Goal: Information Seeking & Learning: Learn about a topic

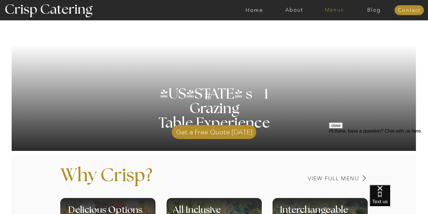
click at [336, 8] on nav "Menus" at bounding box center [334, 10] width 40 height 6
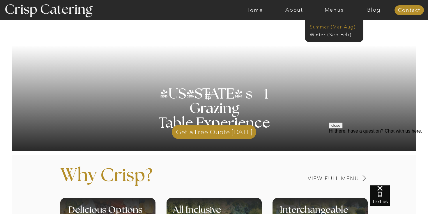
click at [336, 28] on nav "Summer (Mar-Aug)" at bounding box center [336, 27] width 52 height 6
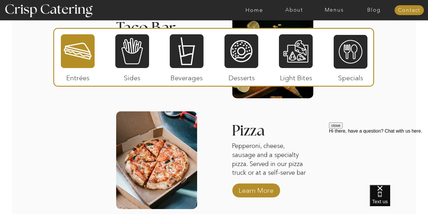
scroll to position [721, 0]
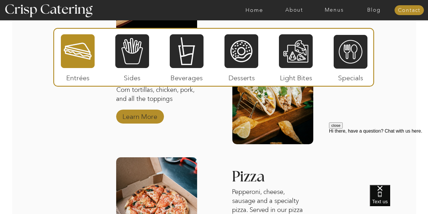
click at [153, 116] on p "Learn More" at bounding box center [140, 115] width 39 height 17
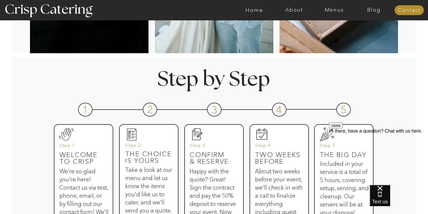
scroll to position [0, 0]
